Goal: Task Accomplishment & Management: Manage account settings

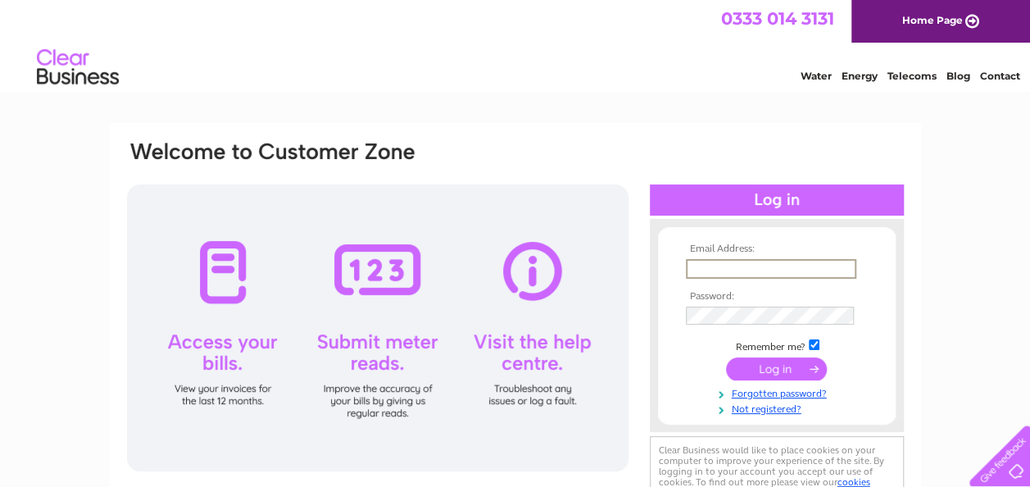
click at [728, 261] on input "text" at bounding box center [771, 269] width 170 height 20
type input "[EMAIL_ADDRESS][PERSON_NAME][DOMAIN_NAME]"
click at [842, 272] on input "[EMAIL_ADDRESS][PERSON_NAME][DOMAIN_NAME]" at bounding box center [770, 268] width 169 height 18
click at [802, 366] on input "submit" at bounding box center [776, 369] width 101 height 23
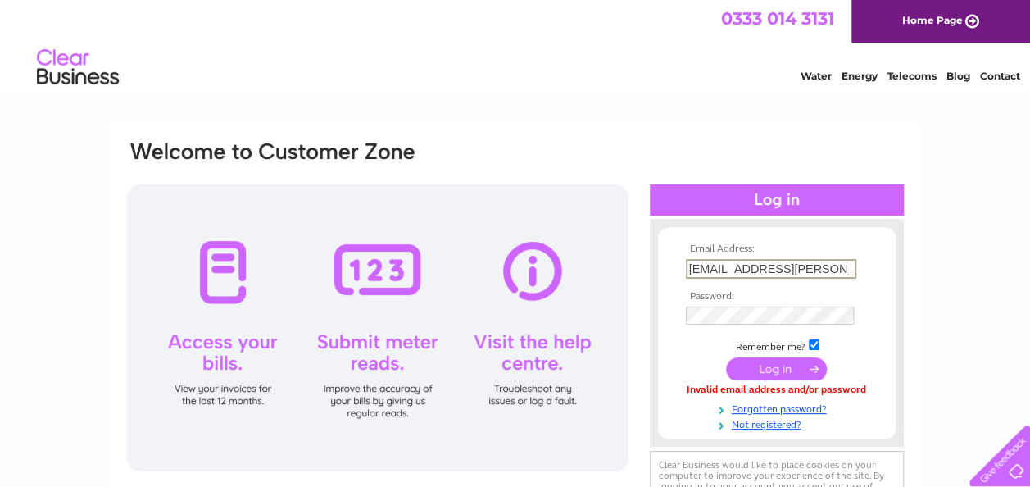
drag, startPoint x: 836, startPoint y: 266, endPoint x: 597, endPoint y: 267, distance: 239.3
click at [594, 267] on div "Email Address: fintan.omalley@icloud.com Password:" at bounding box center [515, 332] width 780 height 387
click at [608, 384] on div at bounding box center [378, 327] width 502 height 287
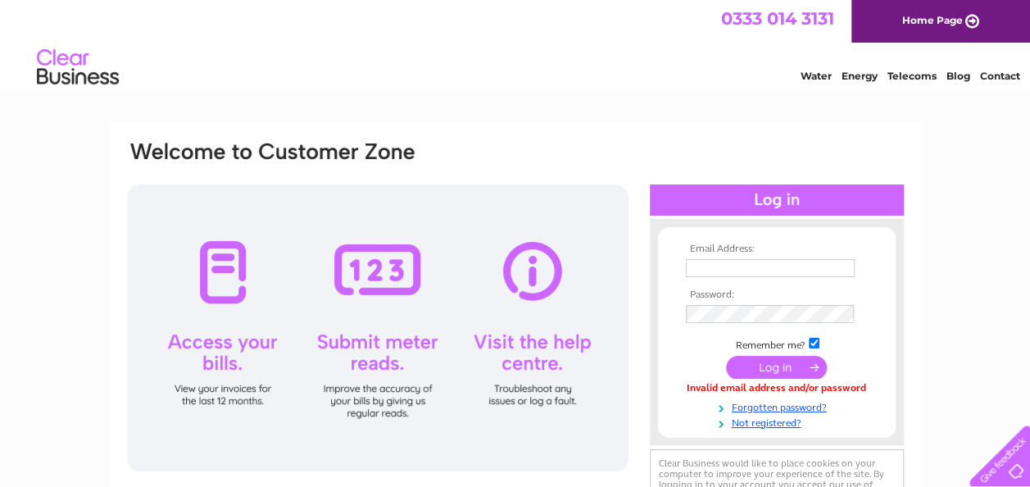
click at [736, 261] on input "text" at bounding box center [770, 268] width 169 height 18
type input "finomalley1@gmail.com"
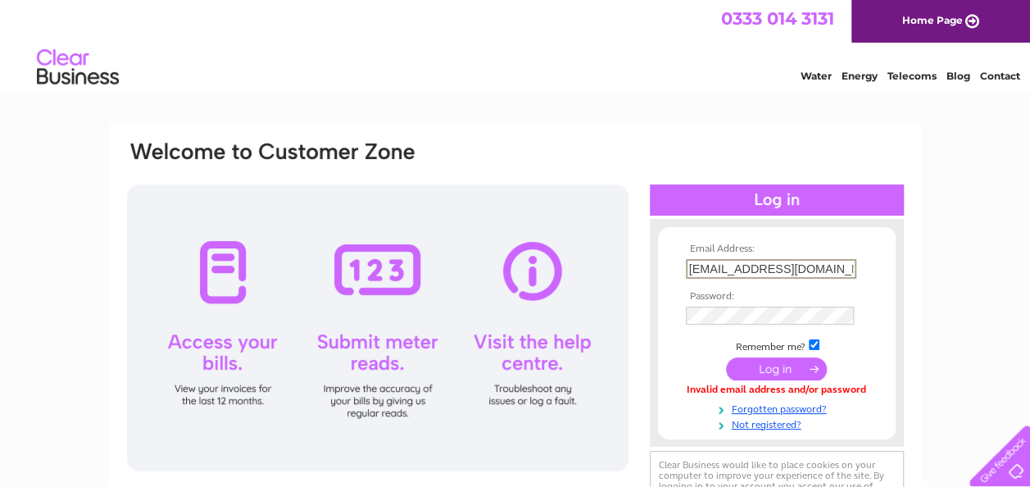
drag, startPoint x: 820, startPoint y: 261, endPoint x: 670, endPoint y: 269, distance: 151.0
click at [672, 269] on form "Email Address: finomalley1@gmail.com Password:" at bounding box center [777, 336] width 238 height 187
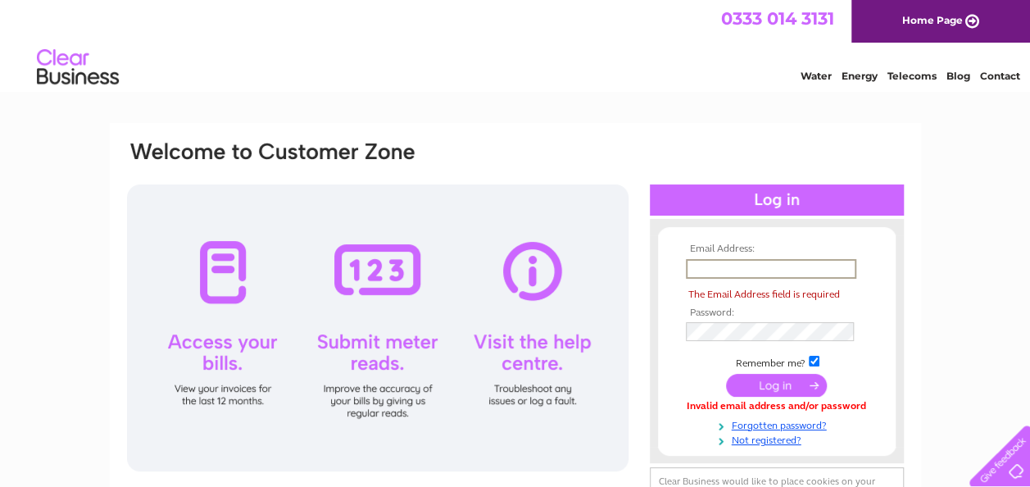
drag, startPoint x: 670, startPoint y: 269, endPoint x: 656, endPoint y: 294, distance: 28.6
click at [671, 278] on form "Email Address: The Email Address field is required Password:" at bounding box center [777, 344] width 238 height 203
click at [717, 266] on input "text" at bounding box center [771, 269] width 170 height 20
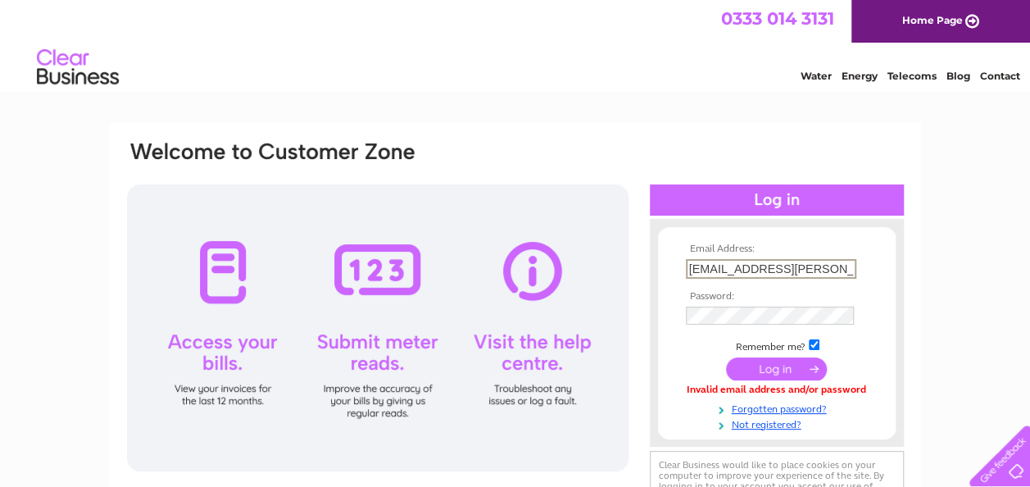
type input "sam@rmfitness.co.uk"
drag, startPoint x: 816, startPoint y: 266, endPoint x: 580, endPoint y: 266, distance: 236.0
click at [580, 266] on div "Email Address: sam@rmfitness.co.uk Password:" at bounding box center [515, 332] width 780 height 387
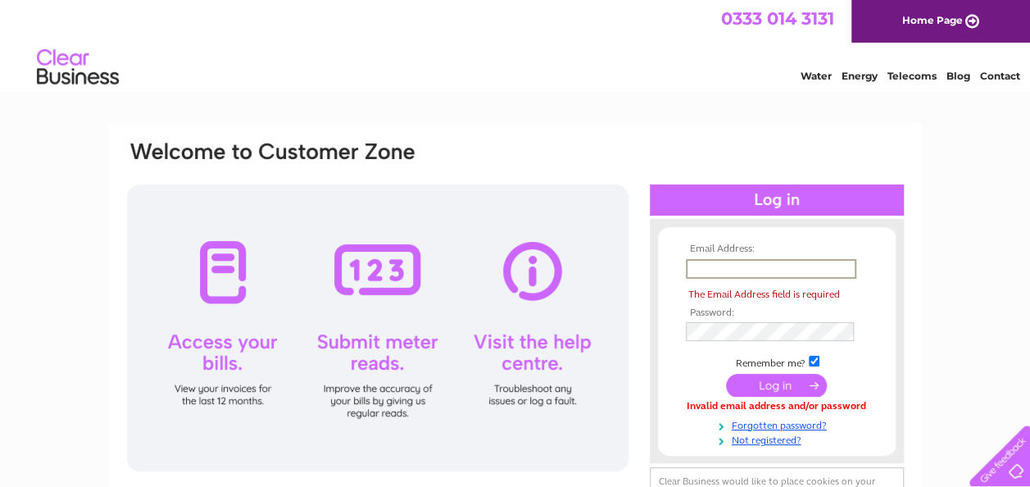
click at [733, 264] on input "text" at bounding box center [771, 269] width 170 height 20
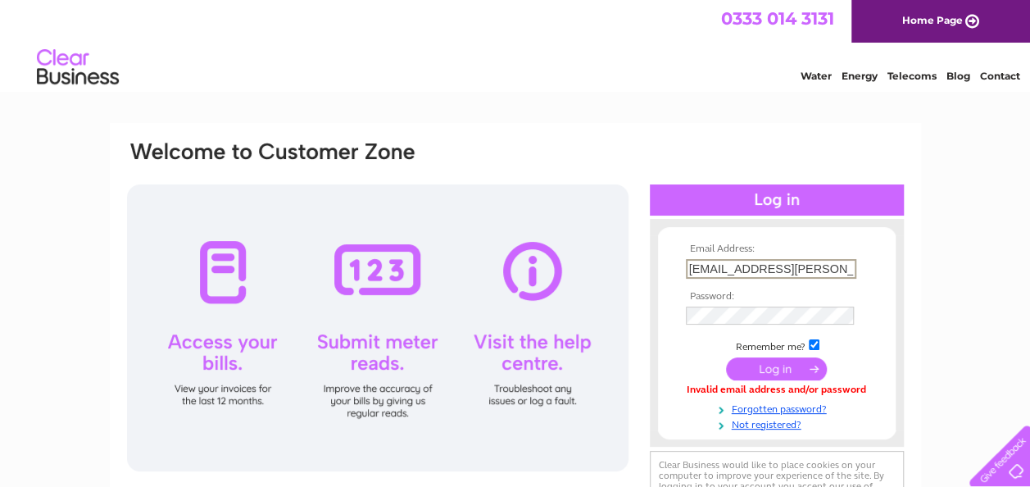
type input "sam@rmfitness.co.uk"
click at [888, 315] on form "Email Address: sam@rmfitness.co.uk Password:" at bounding box center [777, 336] width 238 height 187
drag, startPoint x: 820, startPoint y: 270, endPoint x: 608, endPoint y: 281, distance: 211.7
click at [613, 280] on div "Email Address: sam@rmfitness.co.uk Password:" at bounding box center [515, 332] width 780 height 387
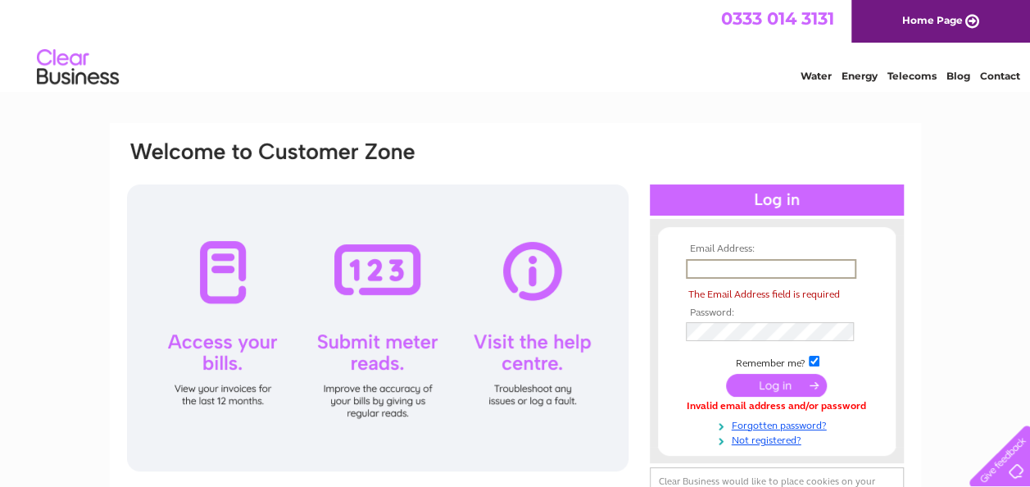
drag, startPoint x: 733, startPoint y: 270, endPoint x: 745, endPoint y: 265, distance: 12.5
click at [733, 270] on input "text" at bounding box center [771, 269] width 170 height 20
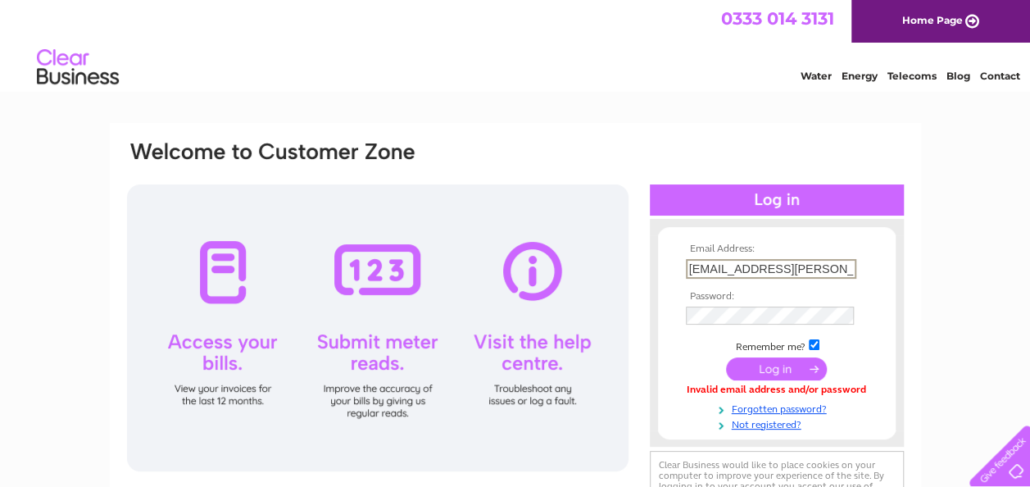
type input "sam@rmfitness.co.uk"
drag, startPoint x: 819, startPoint y: 266, endPoint x: 533, endPoint y: 266, distance: 285.2
click at [531, 267] on div "Email Address: sam@rmfitness.co.uk Password:" at bounding box center [515, 332] width 780 height 387
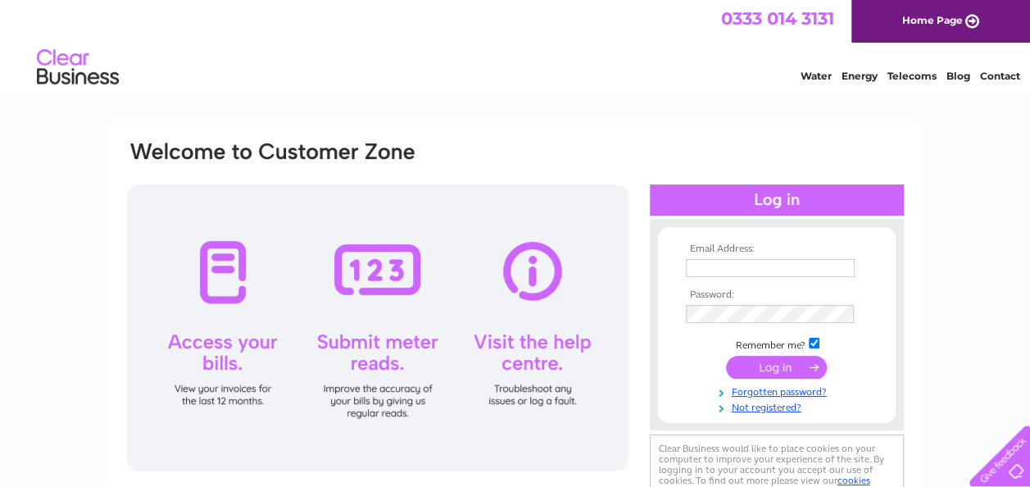
click at [741, 268] on input "text" at bounding box center [770, 268] width 169 height 18
type input "[EMAIL_ADDRESS][PERSON_NAME][DOMAIN_NAME]"
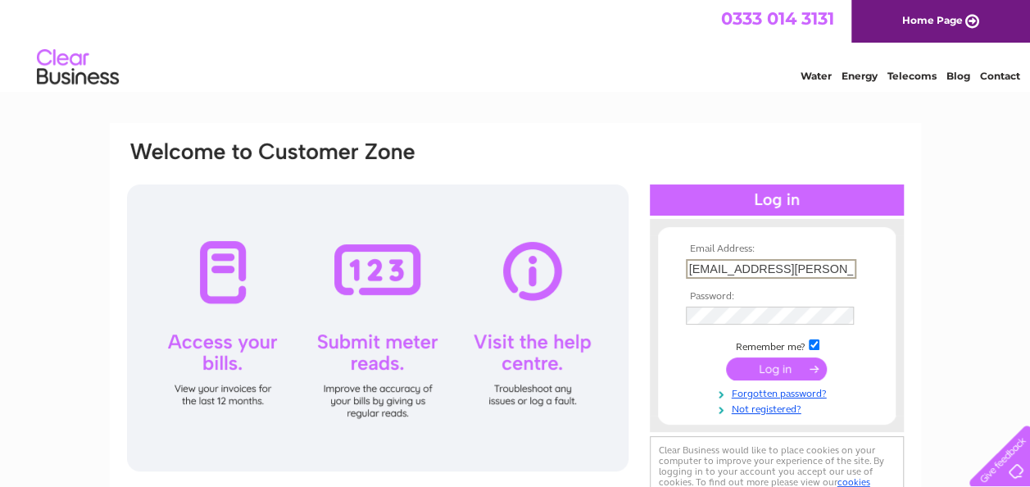
click at [774, 329] on tbody "Email Address: [EMAIL_ADDRESS][PERSON_NAME][DOMAIN_NAME] Password: Remember me?" at bounding box center [777, 329] width 190 height 172
